Goal: Information Seeking & Learning: Understand process/instructions

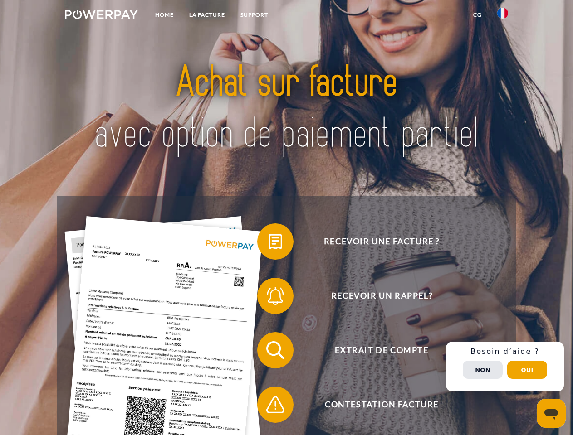
click at [101, 16] on img at bounding box center [101, 14] width 73 height 9
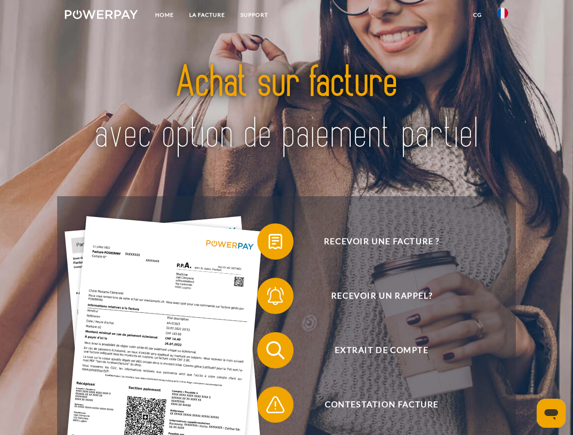
click at [502, 16] on img at bounding box center [502, 13] width 11 height 11
click at [477, 15] on link "CG" at bounding box center [477, 15] width 24 height 16
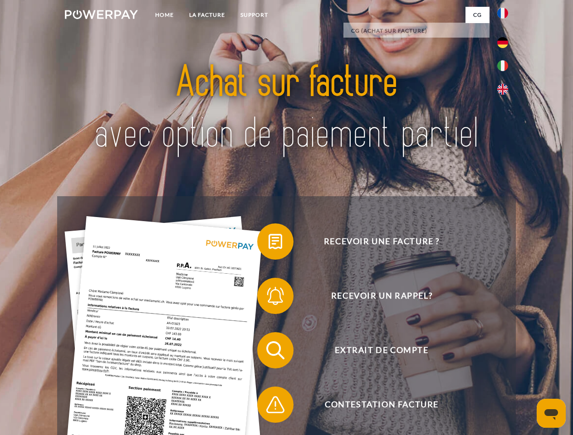
click at [268, 243] on span at bounding box center [261, 241] width 45 height 45
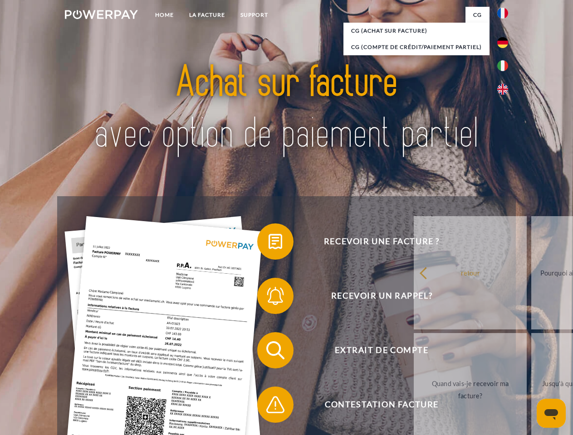
click at [268, 298] on span at bounding box center [261, 295] width 45 height 45
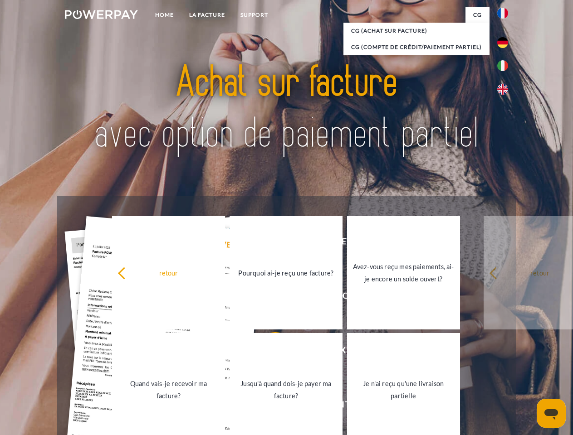
click at [268, 352] on link "Jusqu'à quand dois-je payer ma facture?" at bounding box center [285, 389] width 113 height 113
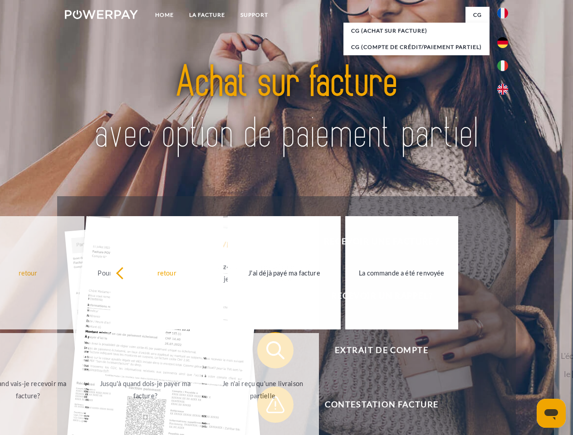
click at [268, 407] on span at bounding box center [261, 404] width 45 height 45
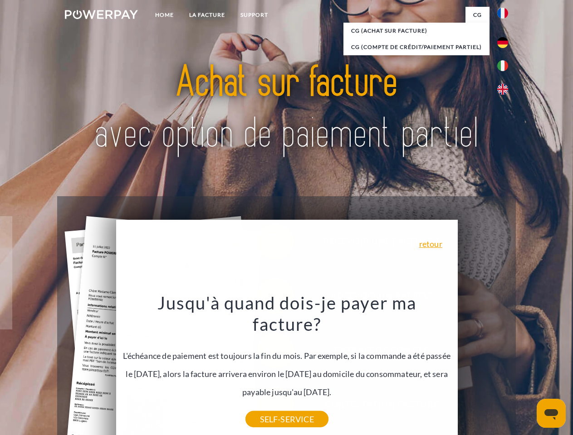
click at [505, 367] on div "Recevoir une facture ? Recevoir un rappel? Extrait de compte retour" at bounding box center [286, 377] width 458 height 363
click at [482, 369] on span "Extrait de compte" at bounding box center [381, 350] width 222 height 36
click at [527, 370] on header "Home LA FACTURE Support" at bounding box center [286, 313] width 573 height 626
